Goal: Transaction & Acquisition: Purchase product/service

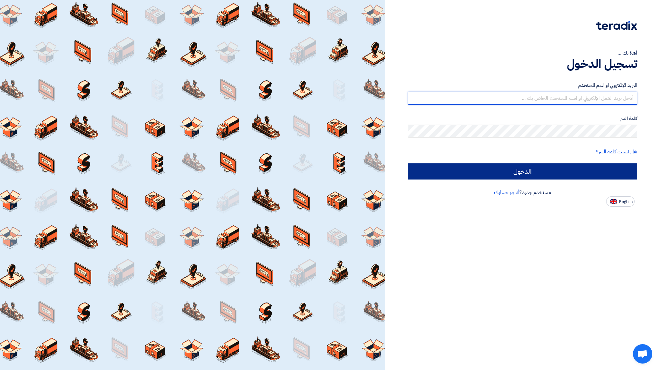
type input "[EMAIL_ADDRESS][DOMAIN_NAME]"
click at [570, 170] on input "الدخول" at bounding box center [522, 171] width 229 height 16
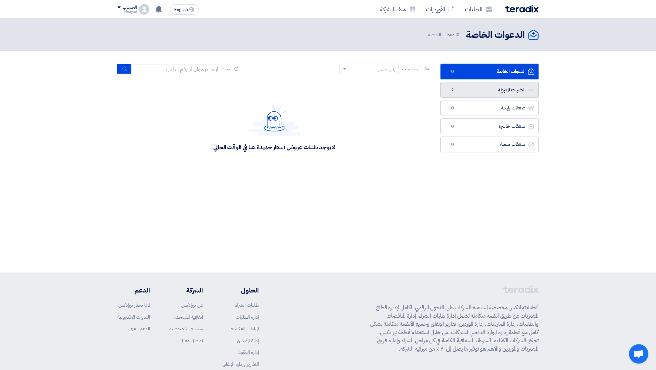
click at [488, 97] on link "الطلبات المقبولة الطلبات المقبولة 2" at bounding box center [489, 90] width 98 height 16
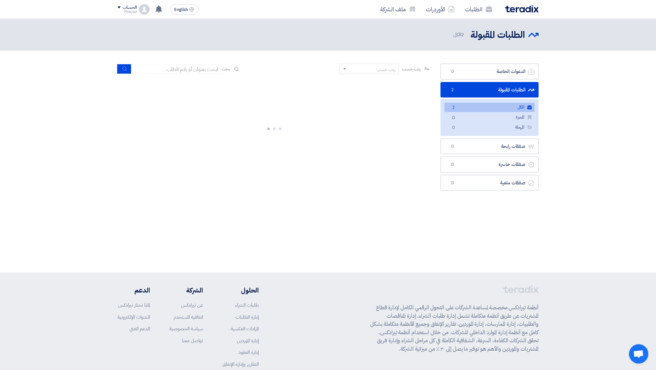
click at [488, 108] on link "الكل الكل 2" at bounding box center [489, 107] width 90 height 9
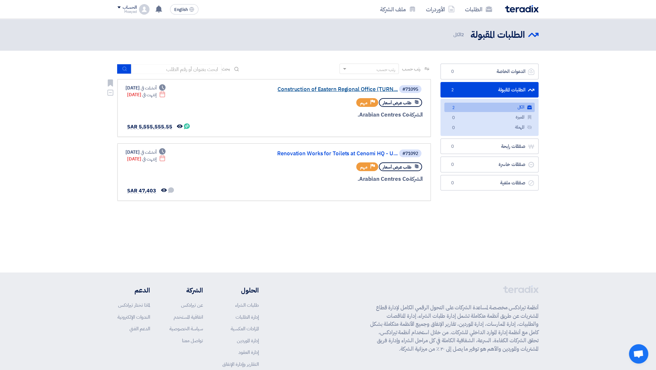
click at [324, 90] on link "Construction of Eastern Regional Office (TURN..." at bounding box center [333, 89] width 129 height 6
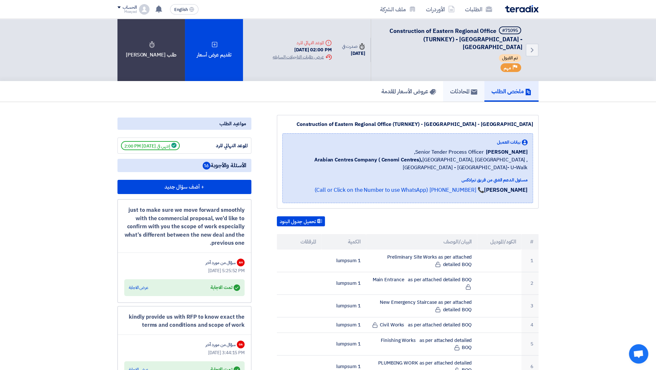
click at [467, 87] on h5 "المحادثات" at bounding box center [463, 90] width 27 height 7
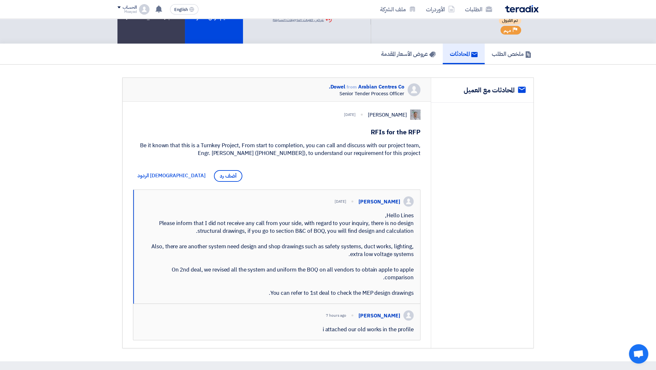
scroll to position [32, 0]
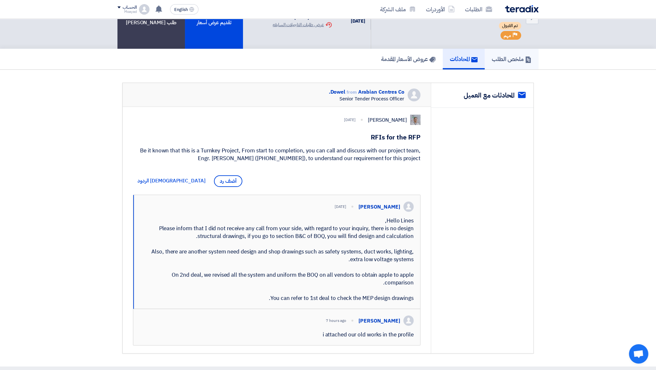
click at [513, 55] on h5 "ملخص الطلب" at bounding box center [511, 58] width 40 height 7
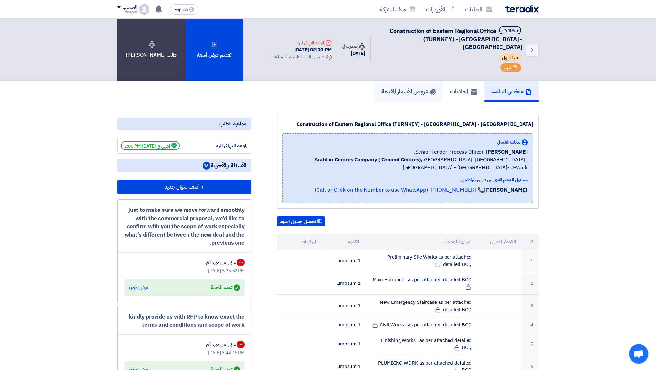
click at [414, 88] on link "عروض الأسعار المقدمة" at bounding box center [408, 91] width 69 height 21
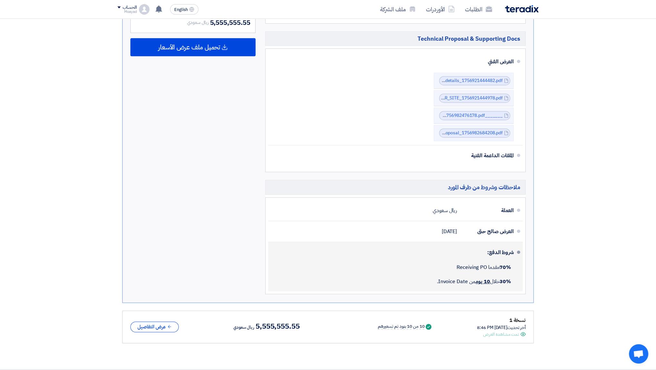
scroll to position [581, 0]
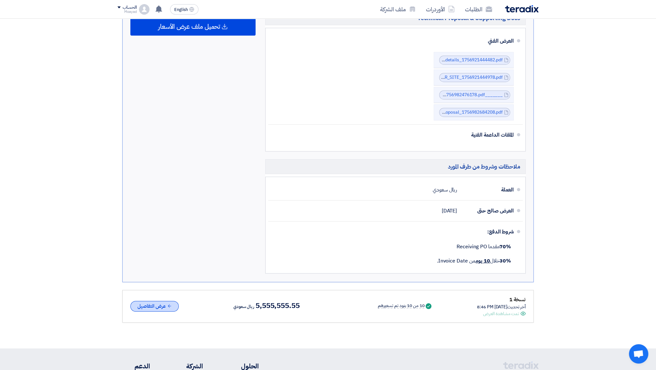
click at [160, 301] on button "عرض التفاصيل" at bounding box center [154, 306] width 48 height 11
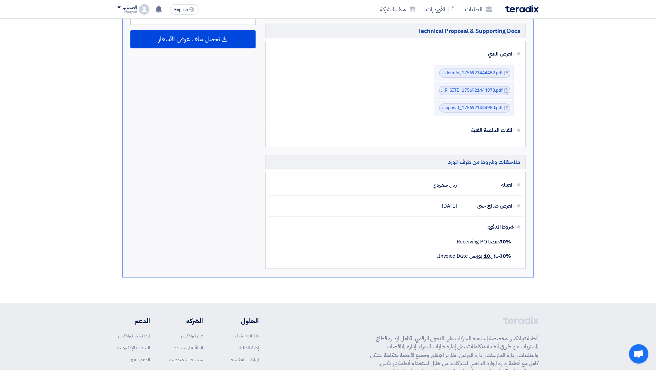
scroll to position [1290, 0]
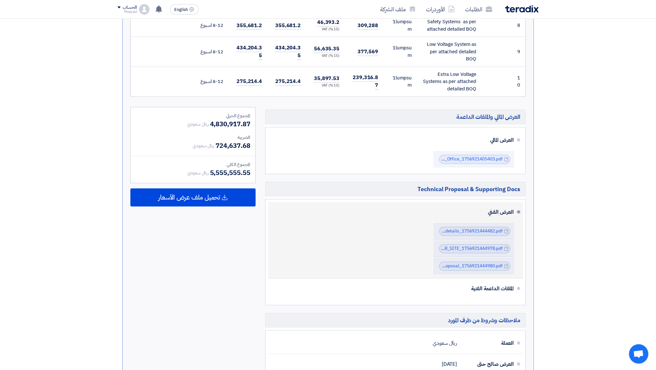
drag, startPoint x: 361, startPoint y: 269, endPoint x: 367, endPoint y: 214, distance: 55.6
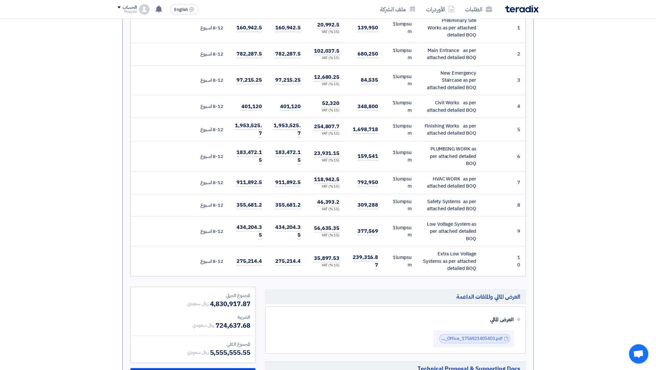
scroll to position [0, 0]
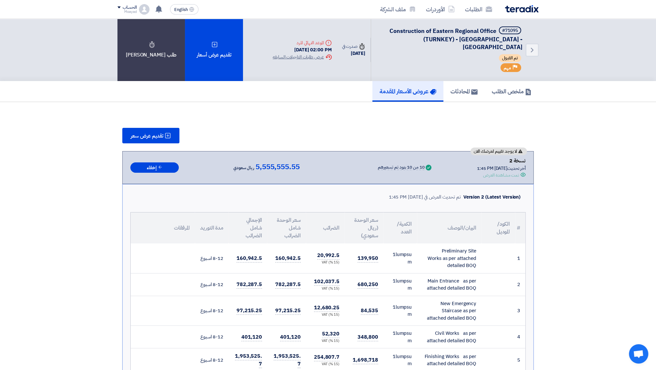
click at [430, 89] on use at bounding box center [433, 92] width 6 height 6
click at [159, 164] on icon at bounding box center [160, 166] width 5 height 5
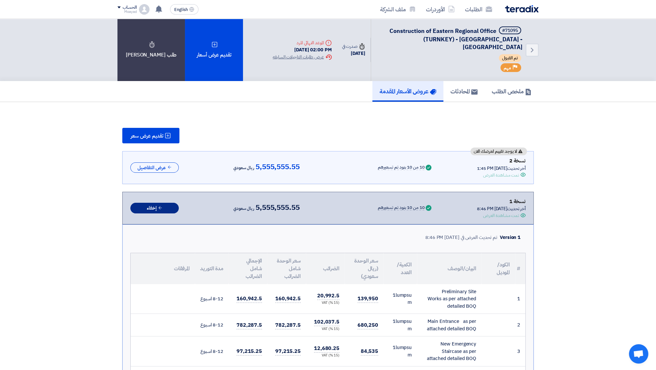
click at [163, 203] on button "إخفاء" at bounding box center [154, 208] width 48 height 11
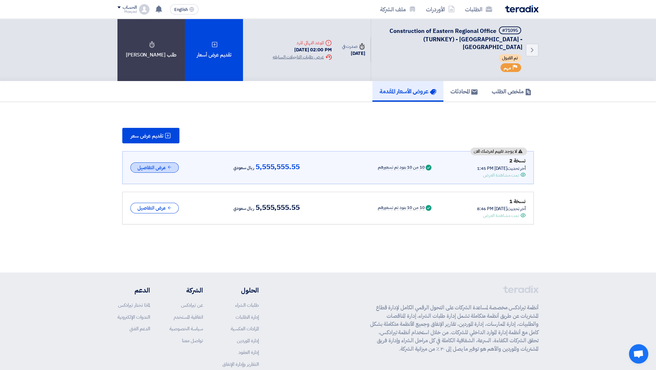
click at [169, 165] on use at bounding box center [169, 166] width 3 height 3
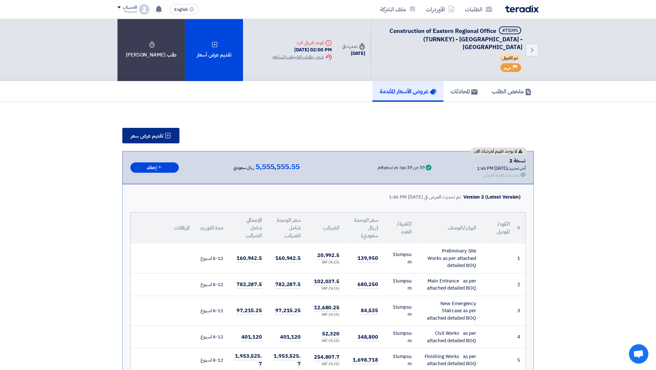
click at [170, 131] on button "تقديم عرض سعر" at bounding box center [150, 135] width 57 height 15
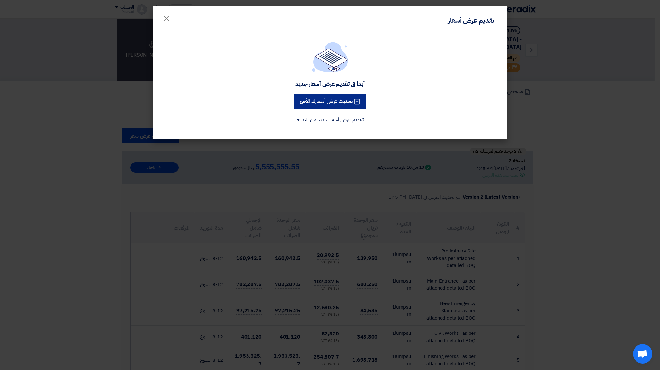
click at [321, 105] on button "تحديث عرض أسعارك الأخير" at bounding box center [330, 101] width 72 height 15
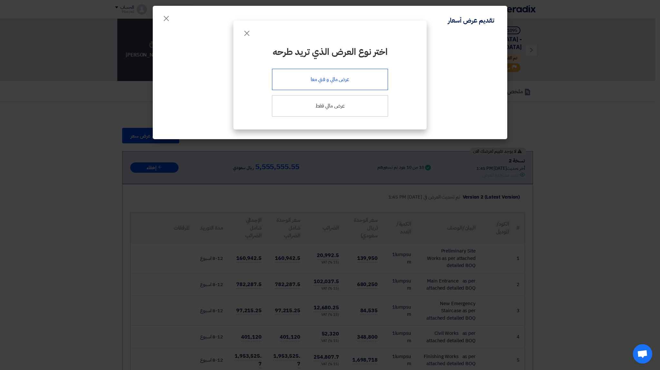
click at [342, 85] on div "عرض مالي و فني معا" at bounding box center [330, 79] width 116 height 21
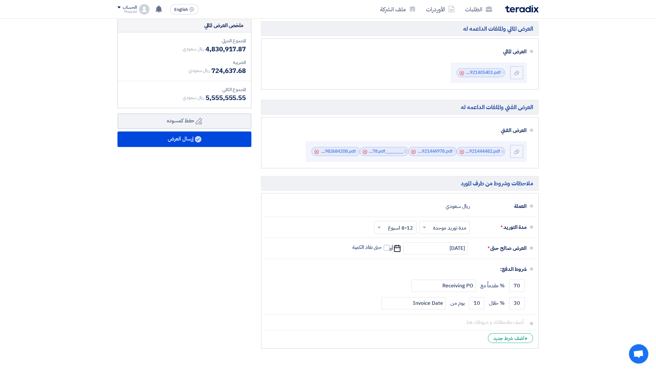
scroll to position [516, 0]
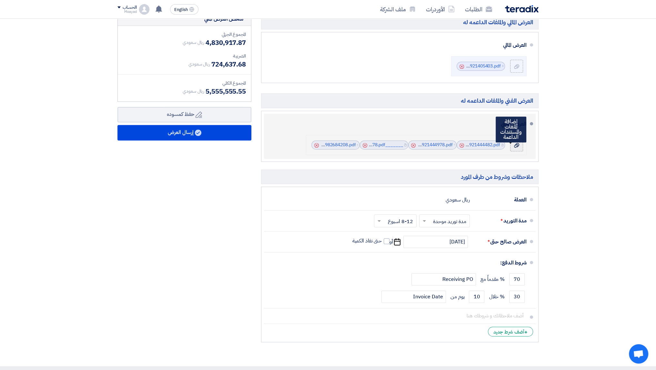
click at [516, 147] on label at bounding box center [516, 144] width 13 height 13
click at [0, 0] on input "file" at bounding box center [0, 0] width 0 height 0
click at [520, 145] on div at bounding box center [516, 145] width 8 height 6
click at [0, 0] on input "file" at bounding box center [0, 0] width 0 height 0
click at [517, 145] on use at bounding box center [516, 145] width 5 height 5
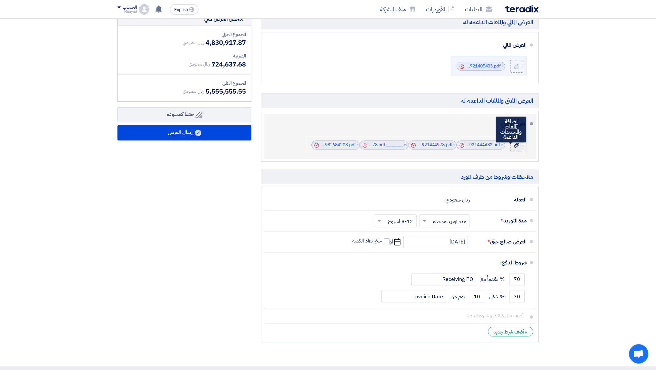
click at [0, 0] on input "file" at bounding box center [0, 0] width 0 height 0
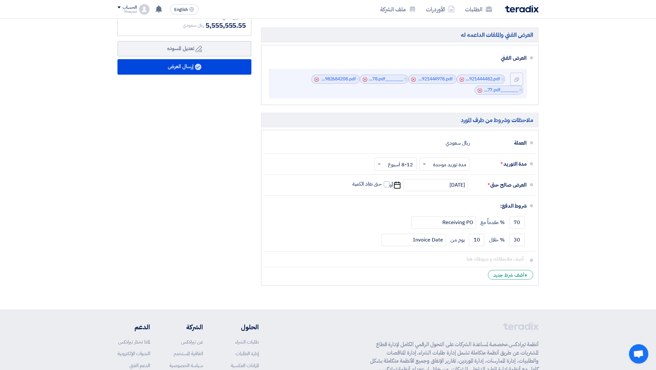
scroll to position [613, 0]
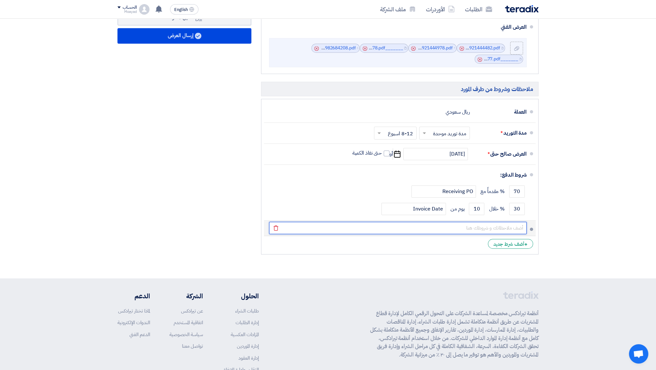
click at [511, 225] on input "text" at bounding box center [397, 228] width 257 height 12
type input "ش"
type input "a"
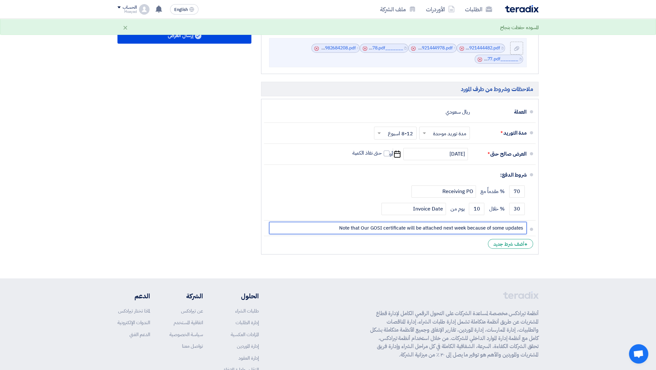
type input "Note that Our GOSI certificate will be attached next week because of some updat…"
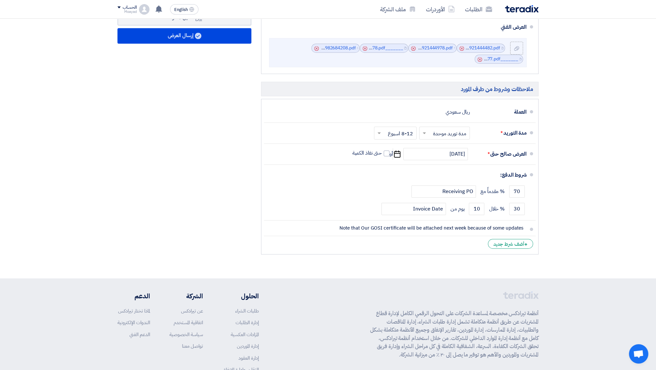
click at [422, 246] on li "+ أضف شرط جديد" at bounding box center [400, 243] width 272 height 15
click at [492, 242] on div "+ أضف شرط جديد" at bounding box center [510, 244] width 45 height 10
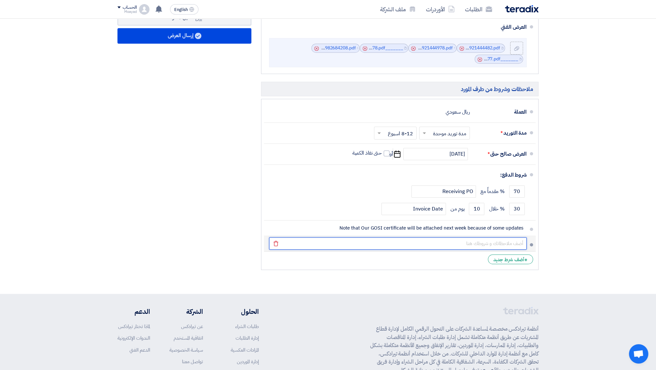
click at [487, 245] on input "text" at bounding box center [397, 243] width 257 height 12
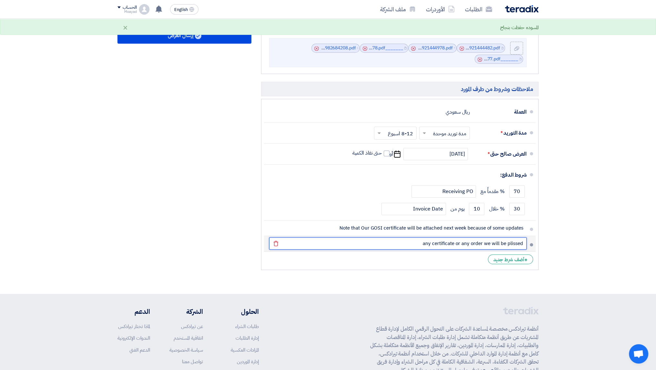
click at [517, 239] on input "any certificate or any order we will be plissed" at bounding box center [397, 243] width 257 height 12
drag, startPoint x: 517, startPoint y: 239, endPoint x: 505, endPoint y: 243, distance: 12.2
click at [504, 243] on input "any certificate or any order we will be plissed" at bounding box center [397, 243] width 257 height 12
click at [508, 243] on input "any certificate or any order we will be plissed" at bounding box center [397, 243] width 257 height 12
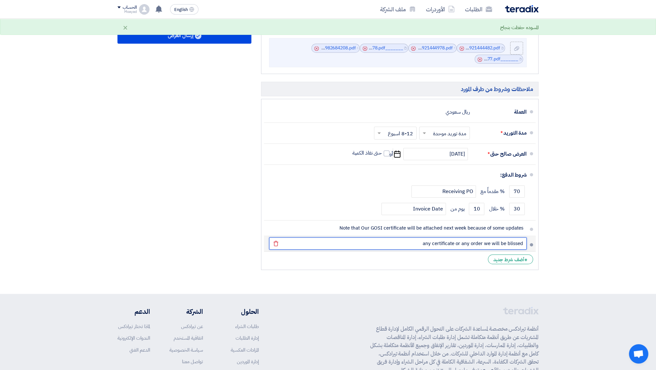
click at [522, 242] on input "any certificate or any order we will be blissed" at bounding box center [397, 243] width 257 height 12
click at [393, 241] on input "any certificate or any order we will be blissed" at bounding box center [397, 243] width 257 height 12
click at [514, 242] on input "any certificate or any order we will be blissed" at bounding box center [397, 243] width 257 height 12
click at [395, 243] on input "any certificate or any order we will be blissed" at bounding box center [397, 243] width 257 height 12
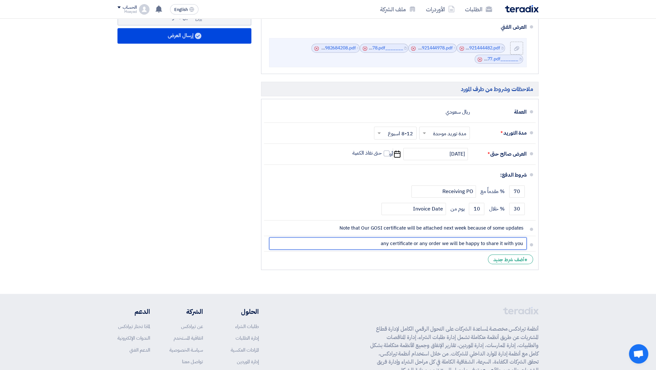
type input "any certificate or any order we will be happy to share it with you"
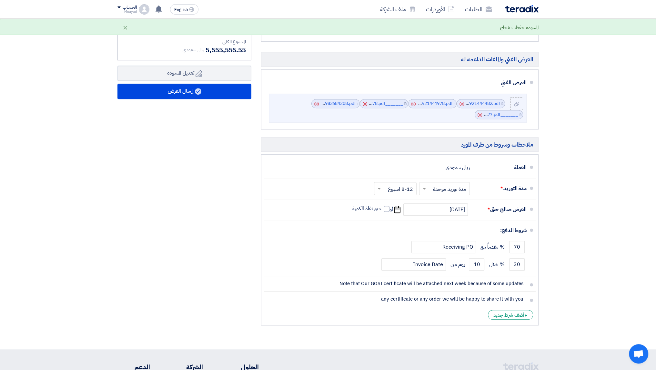
scroll to position [548, 0]
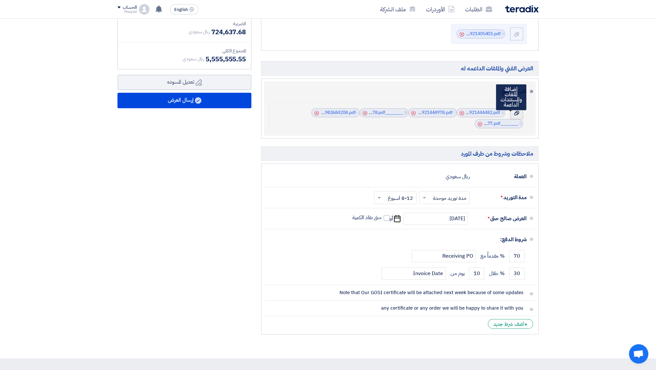
click at [520, 114] on div at bounding box center [516, 112] width 8 height 6
click at [0, 0] on input "file" at bounding box center [0, 0] width 0 height 0
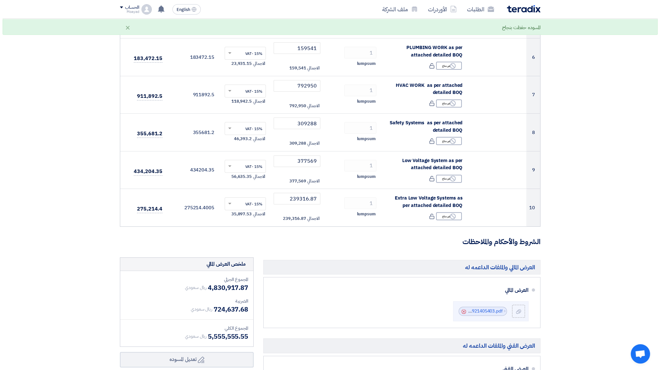
scroll to position [392, 0]
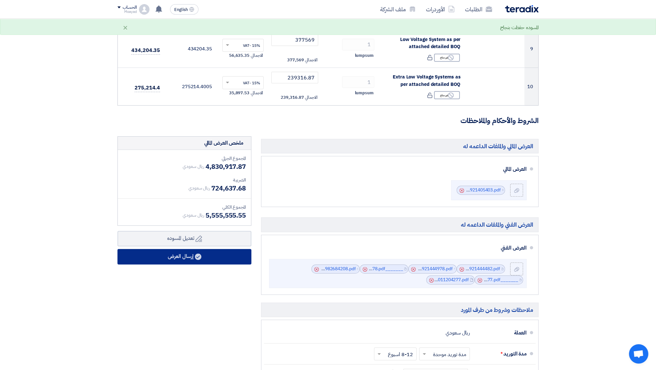
click at [194, 255] on button "إرسال العرض" at bounding box center [184, 256] width 134 height 15
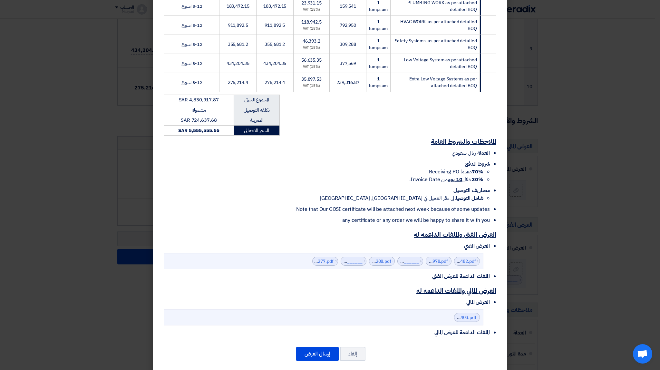
scroll to position [227, 0]
click at [313, 349] on button "إرسال العرض" at bounding box center [317, 353] width 43 height 14
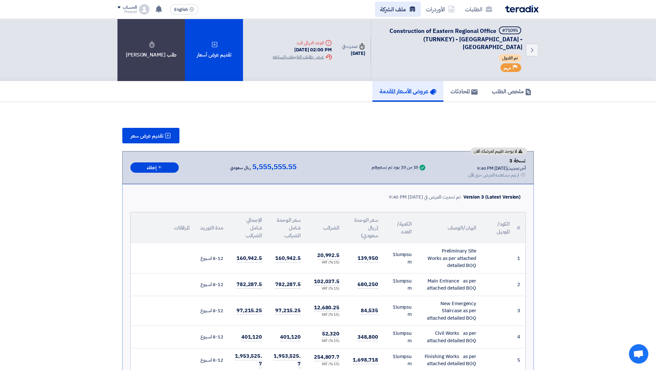
click at [402, 6] on link "ملف الشركة" at bounding box center [398, 9] width 46 height 15
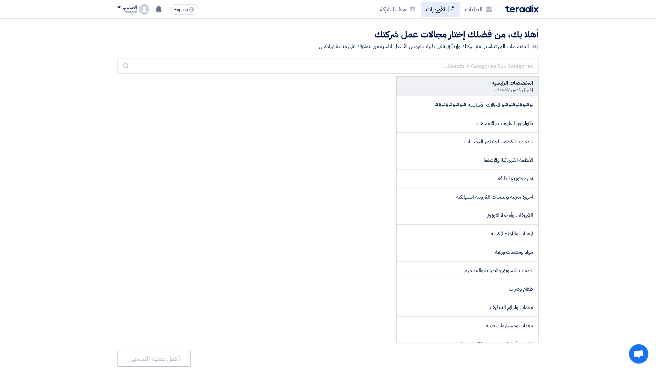
click at [448, 14] on link "الأوردرات" at bounding box center [440, 9] width 39 height 15
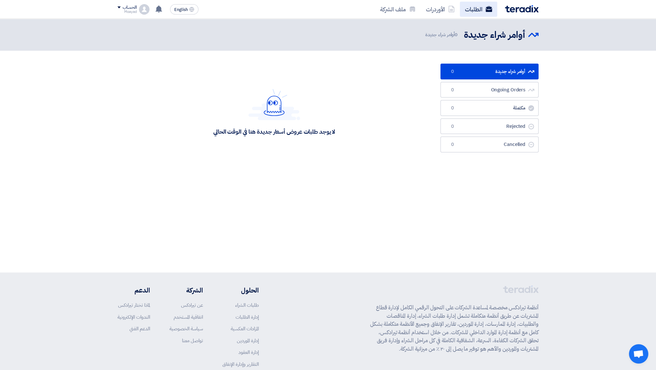
click at [489, 9] on icon at bounding box center [488, 9] width 6 height 6
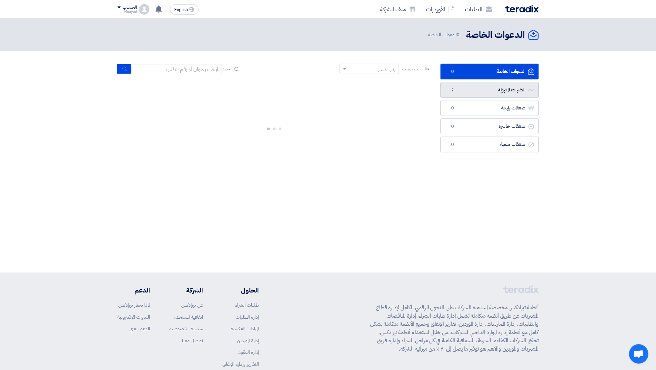
click at [494, 93] on link "الطلبات المقبولة الطلبات المقبولة 2" at bounding box center [489, 90] width 98 height 16
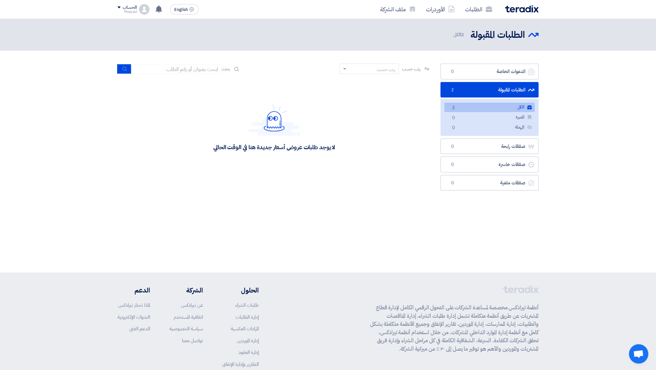
click at [488, 106] on link "الكل الكل 2" at bounding box center [489, 107] width 90 height 9
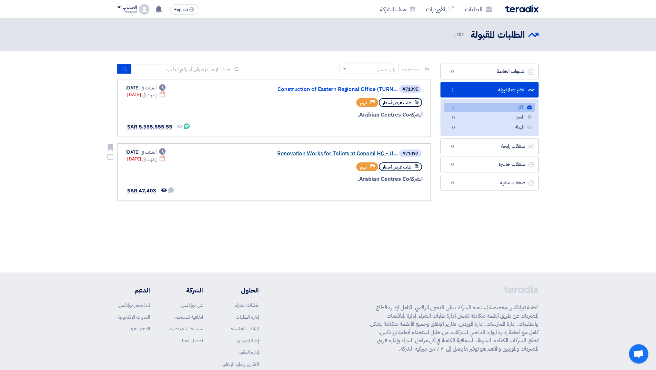
click at [312, 154] on link "Renovation Works for Toilets at Cenomi HQ - U..." at bounding box center [333, 154] width 129 height 6
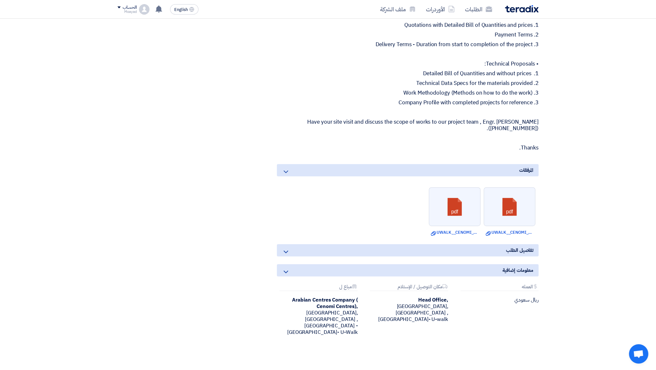
scroll to position [387, 0]
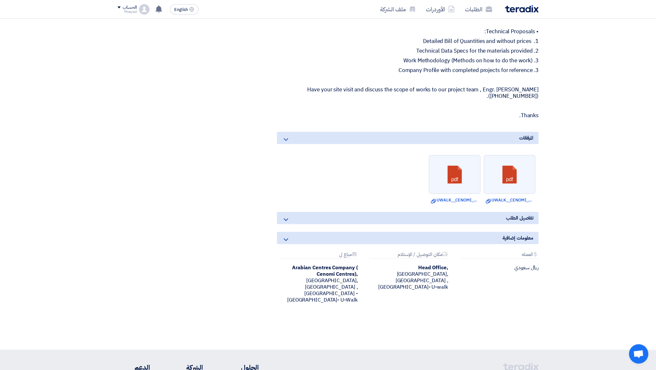
click at [374, 214] on div "تفاصيل الطلب" at bounding box center [408, 218] width 262 height 12
click at [439, 239] on div "معلومات إضافية" at bounding box center [408, 238] width 262 height 12
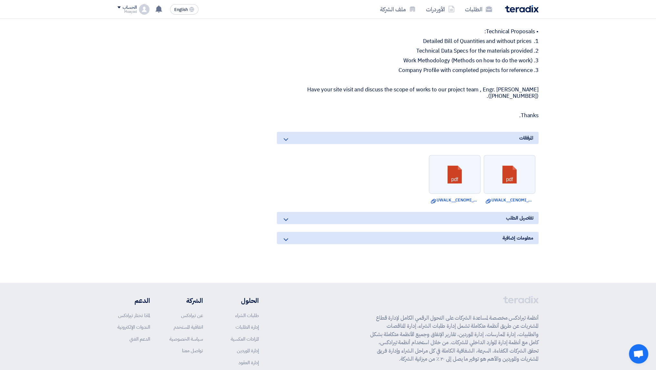
click at [439, 239] on div "معلومات إضافية" at bounding box center [408, 238] width 262 height 12
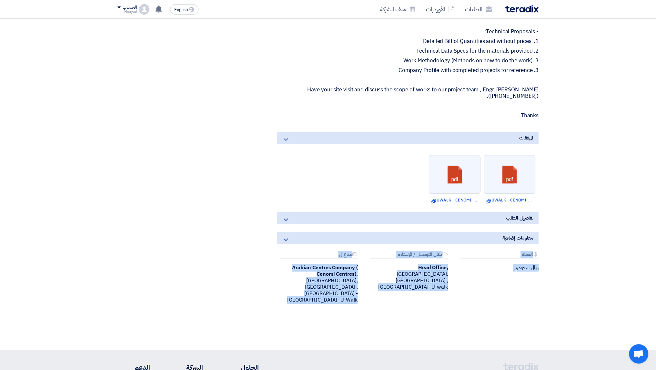
click at [508, 287] on div "Attachments [GEOGRAPHIC_DATA] ريال سعودي" at bounding box center [498, 277] width 90 height 51
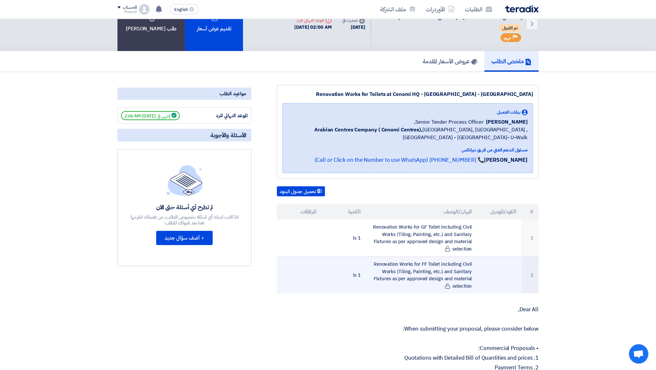
scroll to position [0, 0]
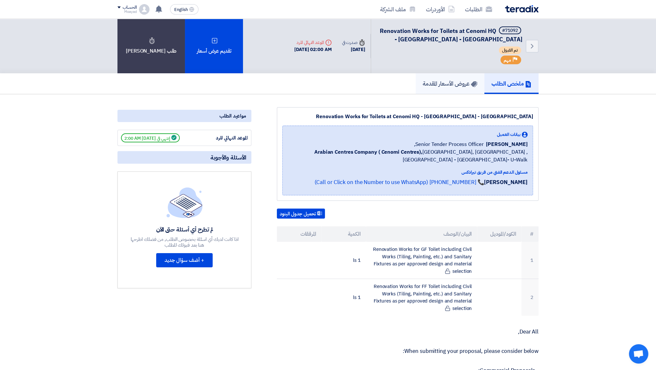
click at [458, 85] on h5 "عروض الأسعار المقدمة" at bounding box center [449, 83] width 55 height 7
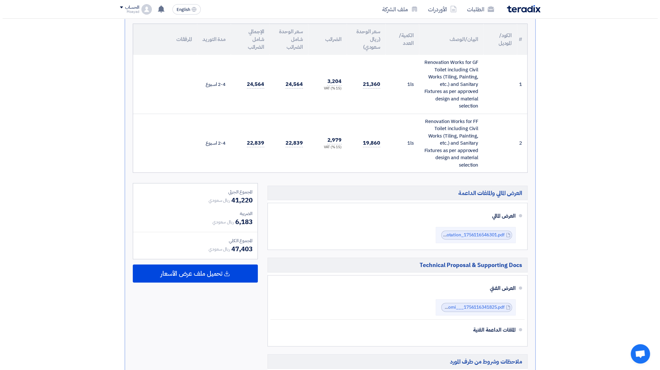
scroll to position [32, 0]
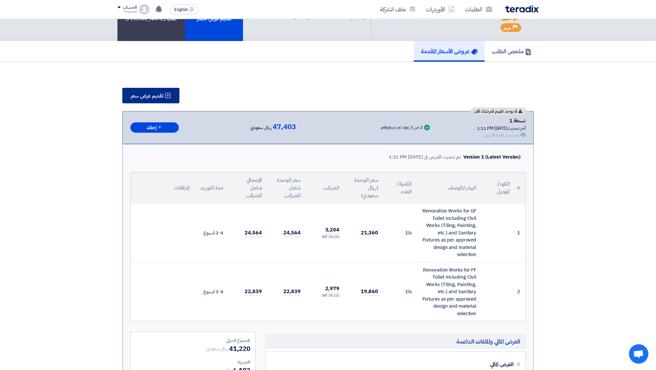
click at [144, 96] on span "تقديم عرض سعر" at bounding box center [147, 95] width 33 height 5
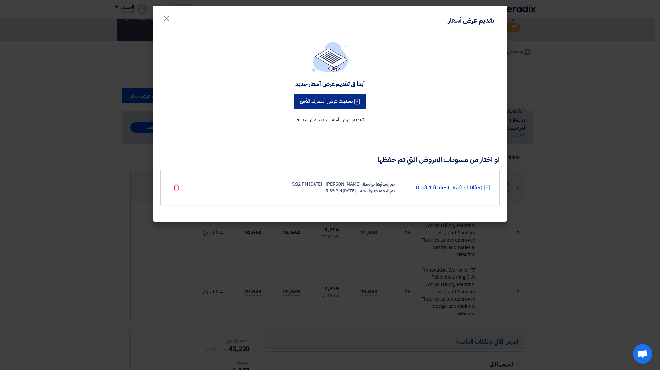
click at [340, 100] on button "تحديث عرض أسعارك الأخير" at bounding box center [330, 101] width 72 height 15
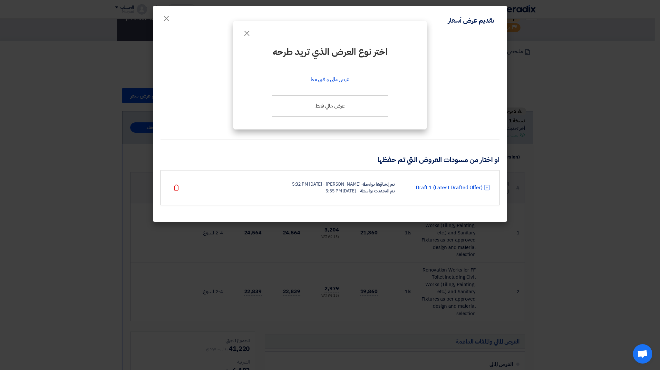
click at [348, 86] on div "عرض مالي و فني معا" at bounding box center [330, 79] width 116 height 21
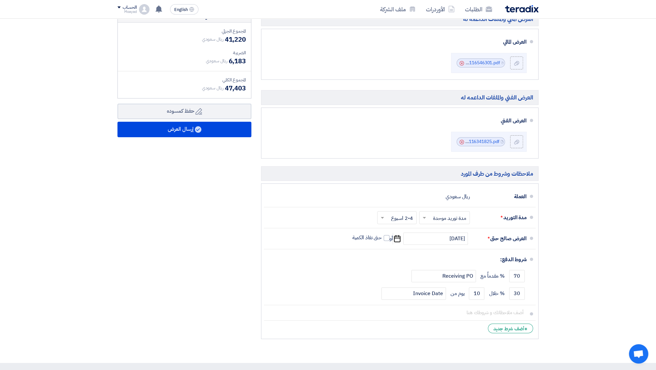
scroll to position [258, 0]
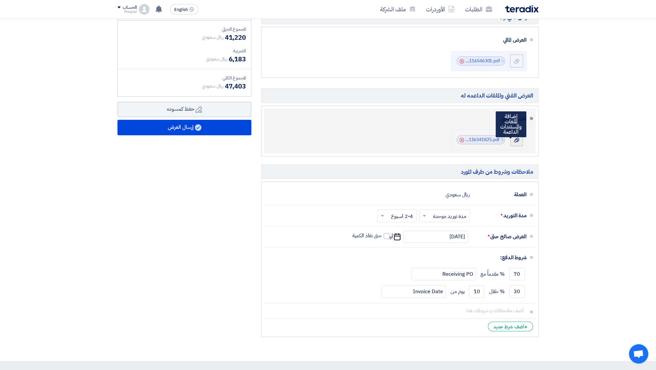
click at [521, 138] on label at bounding box center [516, 139] width 13 height 13
click at [0, 0] on input "file" at bounding box center [0, 0] width 0 height 0
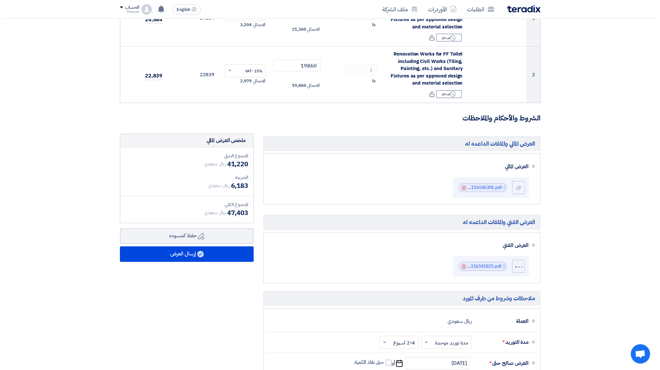
scroll to position [129, 0]
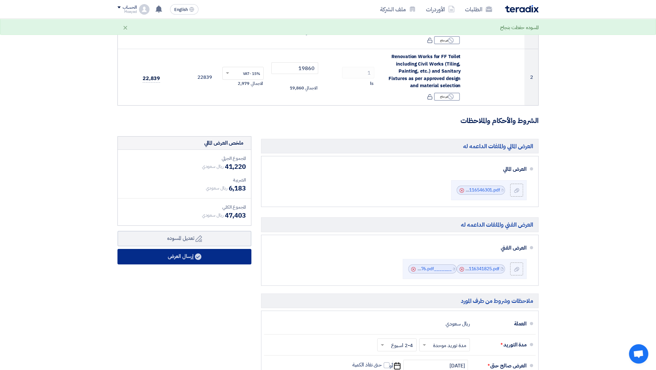
click at [200, 259] on button "إرسال العرض" at bounding box center [184, 256] width 134 height 15
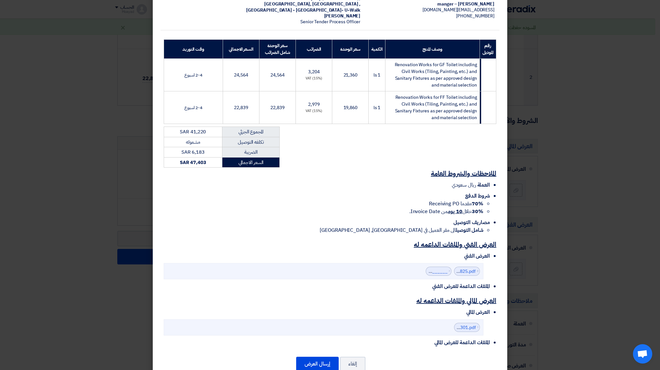
scroll to position [80, 0]
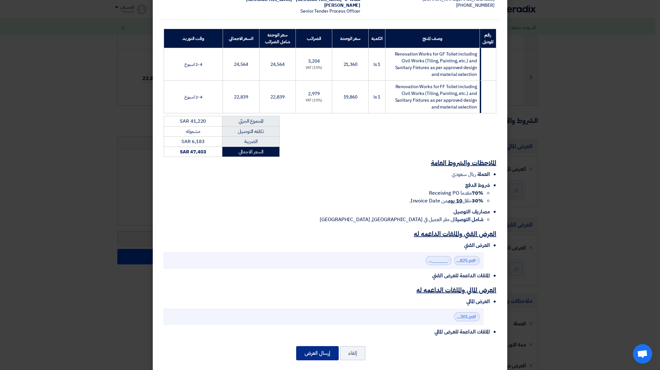
click at [331, 346] on button "إرسال العرض" at bounding box center [317, 353] width 43 height 14
